Goal: Book appointment/travel/reservation

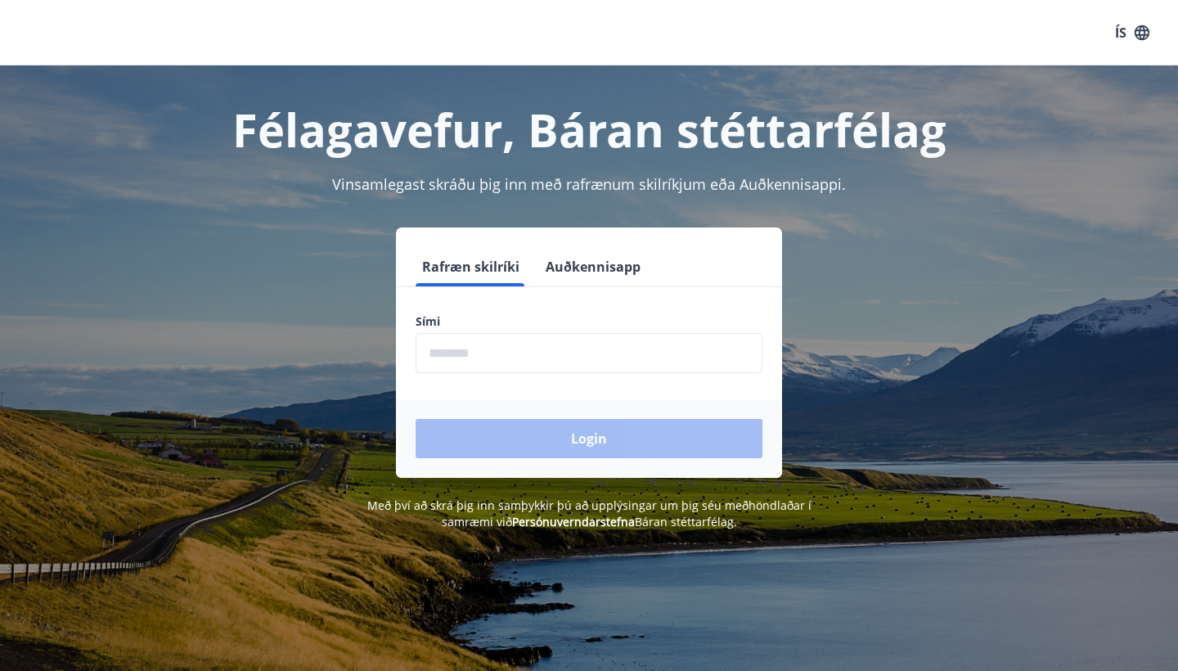
click at [448, 360] on input "phone" at bounding box center [589, 353] width 347 height 40
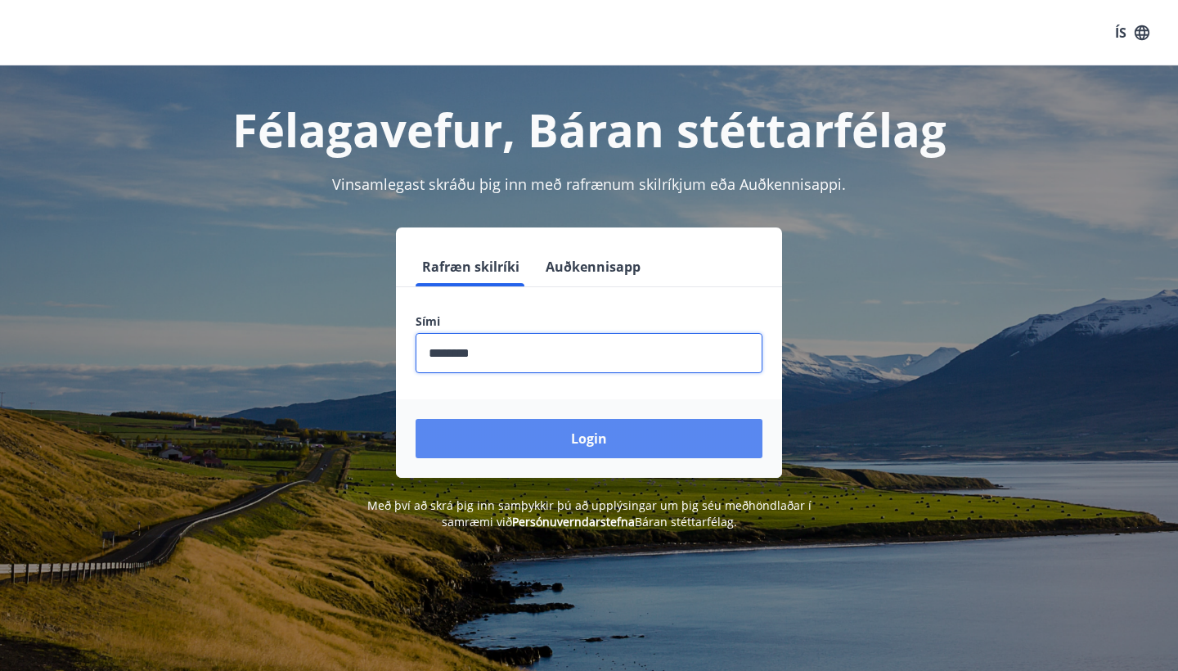
type input "********"
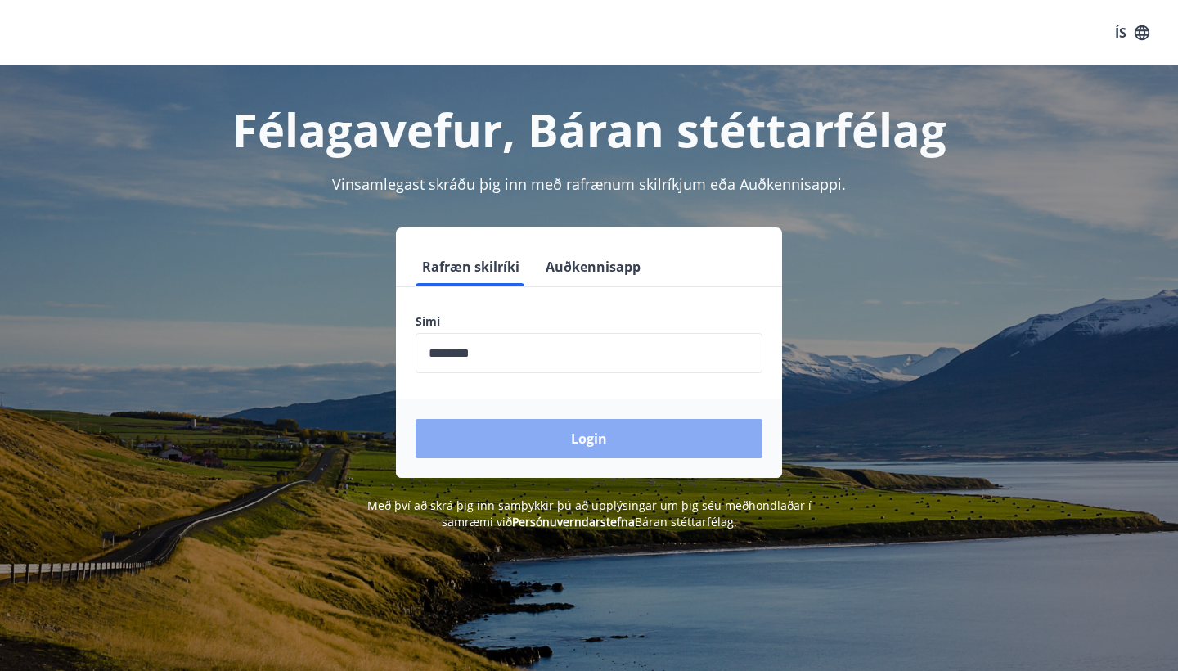
click at [514, 454] on button "Login" at bounding box center [589, 438] width 347 height 39
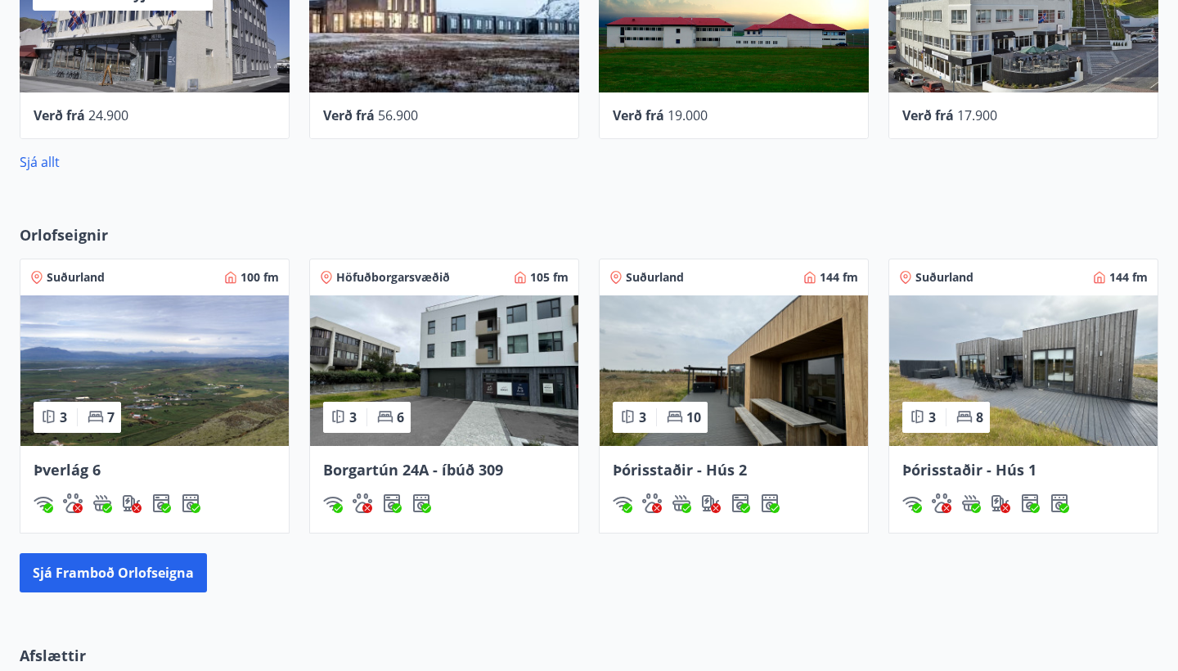
scroll to position [885, 0]
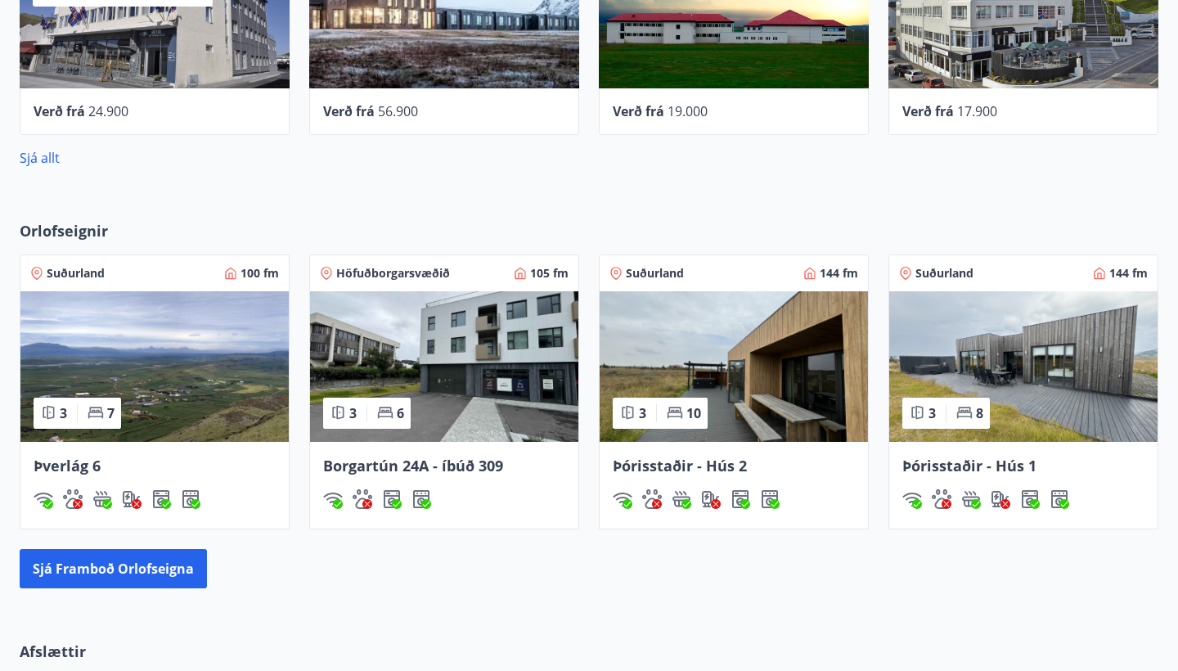
click at [977, 372] on img at bounding box center [1024, 366] width 268 height 151
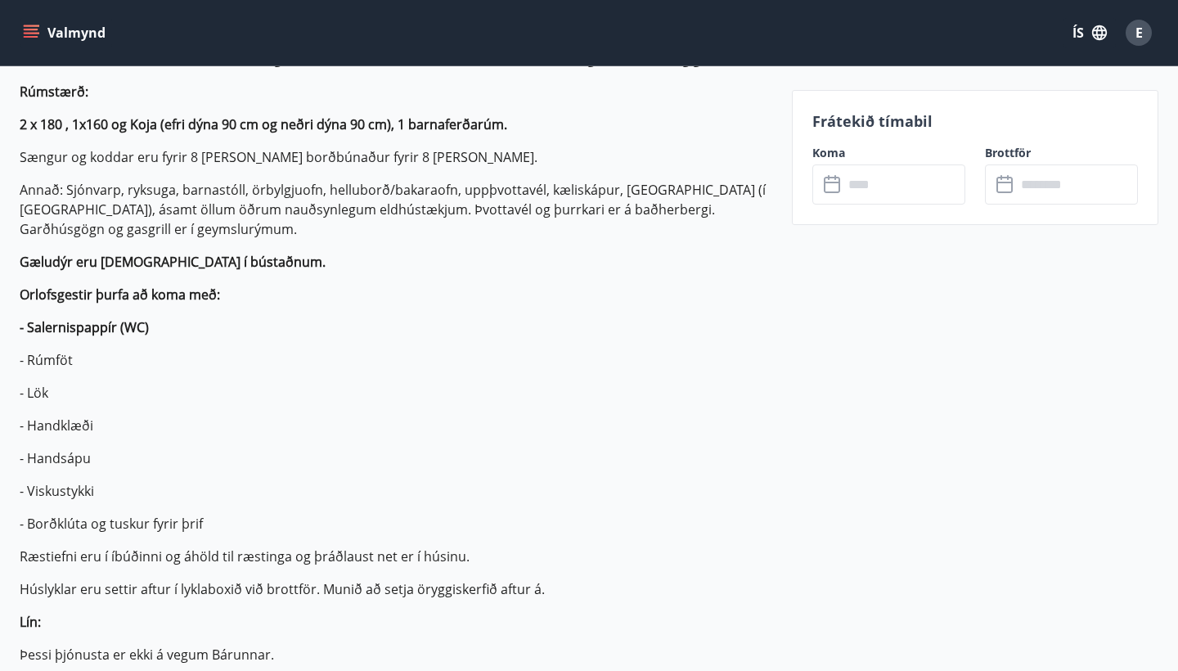
scroll to position [561, 0]
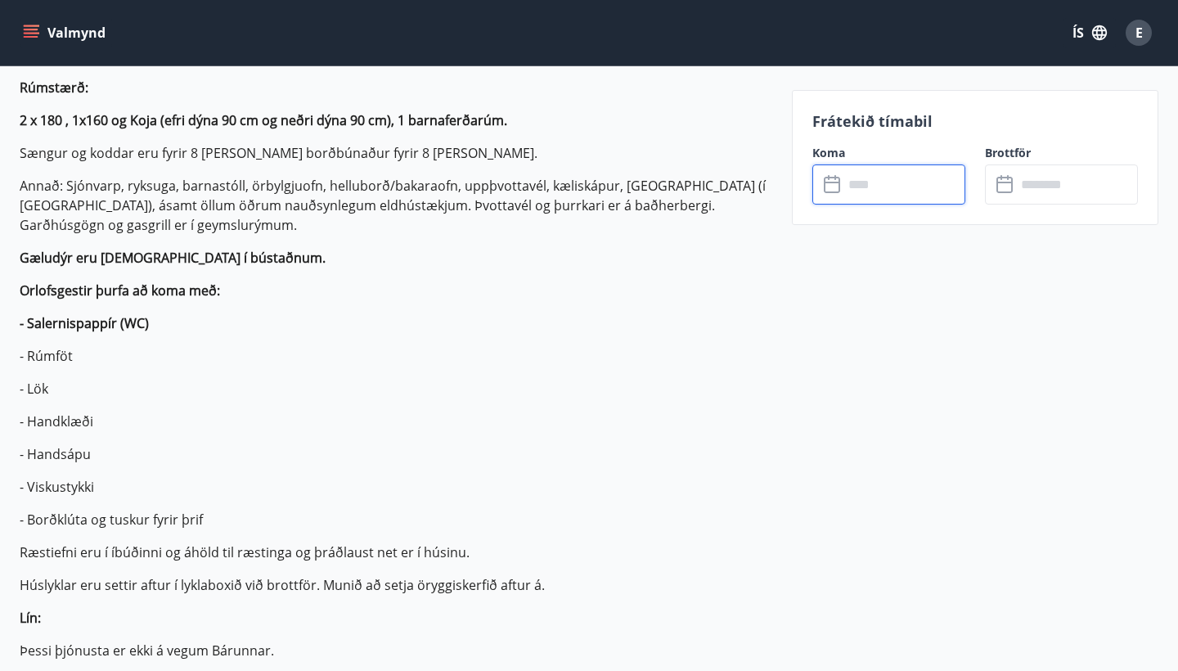
click at [915, 182] on input "text" at bounding box center [905, 184] width 122 height 40
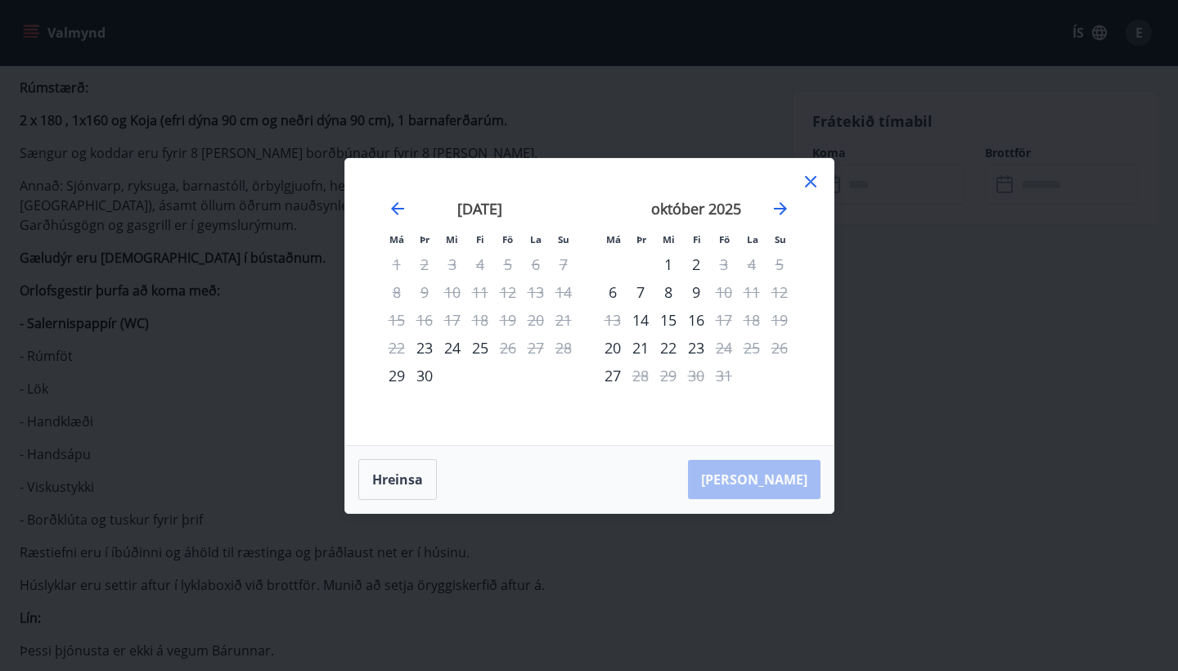
click at [816, 187] on icon at bounding box center [811, 182] width 20 height 20
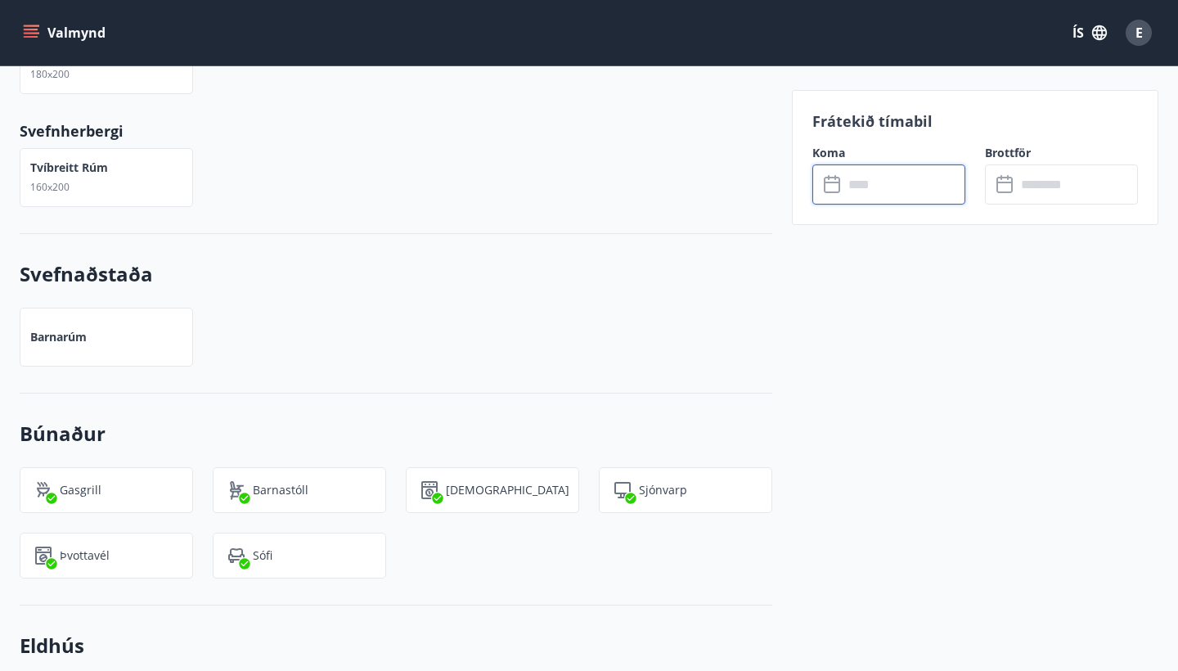
scroll to position [2335, 0]
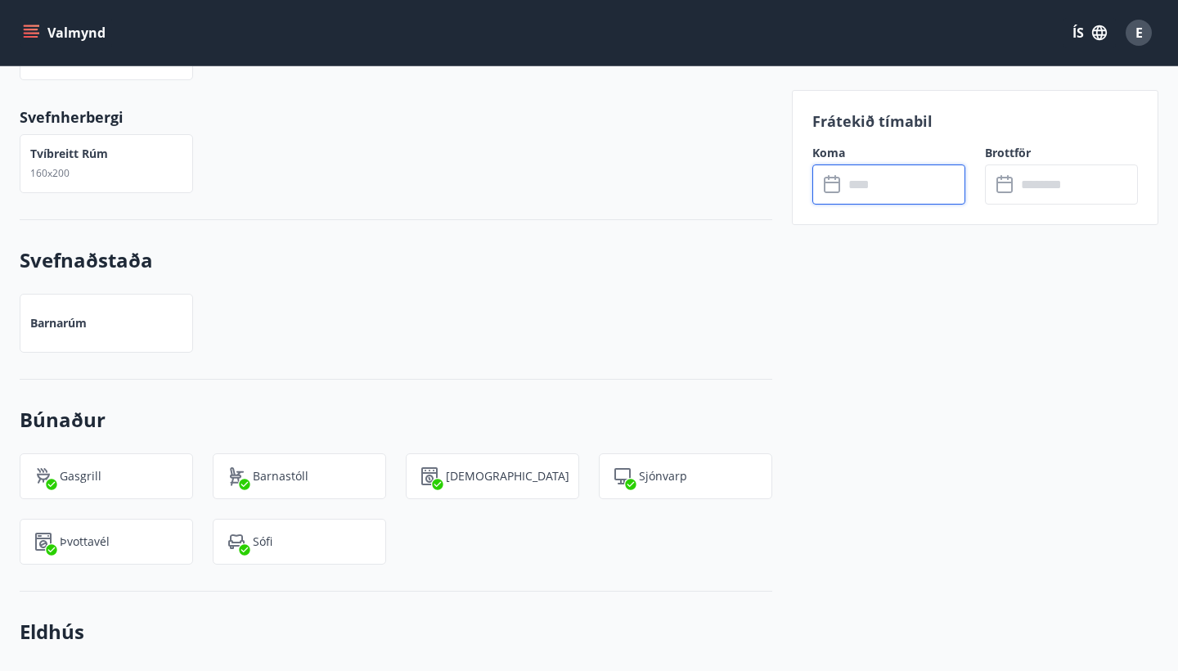
click at [896, 185] on input "text" at bounding box center [905, 184] width 122 height 40
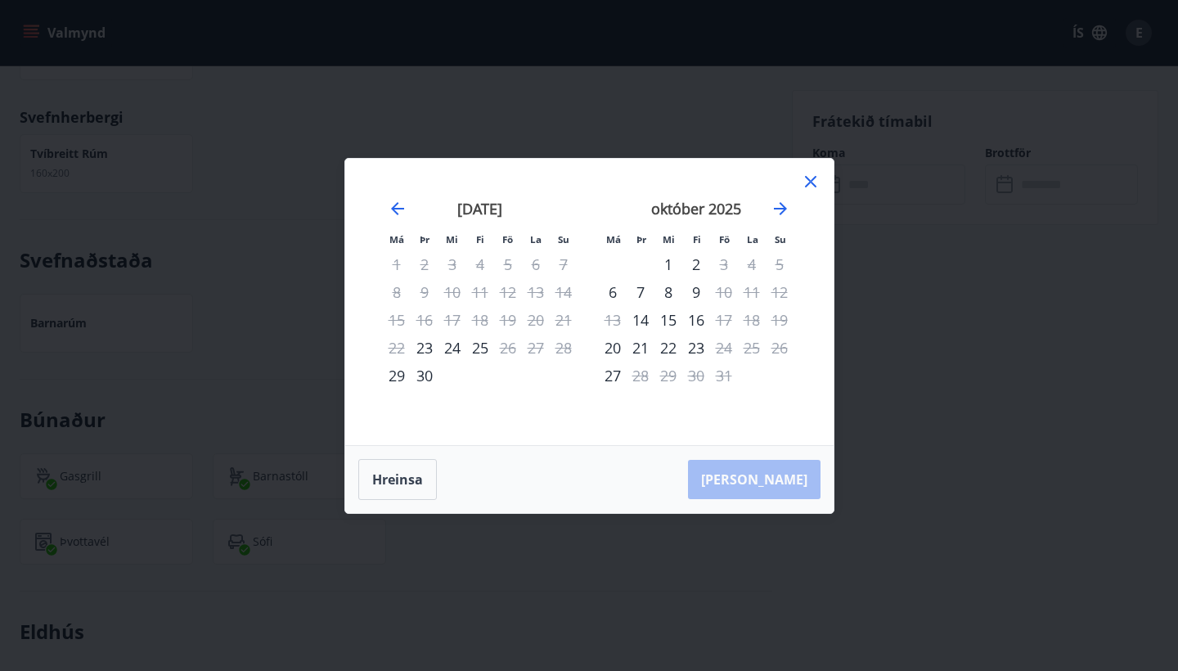
click at [821, 175] on div "Má Þr Mi Fi Fö La Su Má Þr Mi Fi Fö La Su [DATE] 1 2 3 4 5 6 7 8 9 10 11 12 13 …" at bounding box center [589, 302] width 489 height 286
click at [809, 178] on icon at bounding box center [810, 181] width 11 height 11
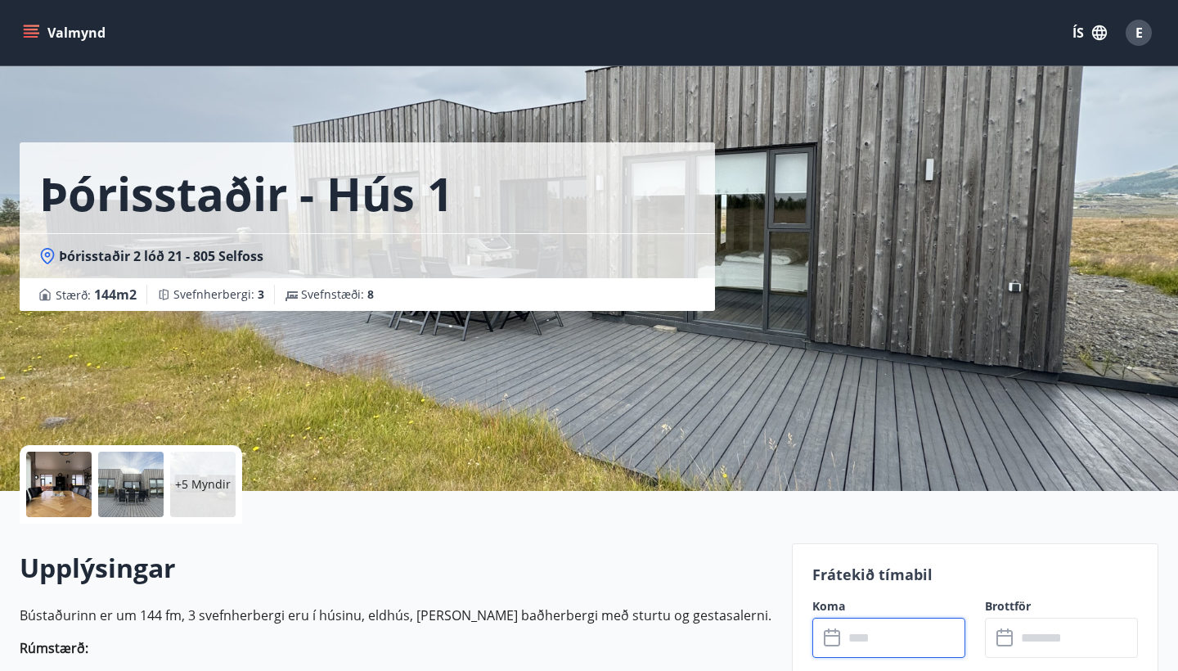
scroll to position [0, 0]
